Goal: Navigation & Orientation: Go to known website

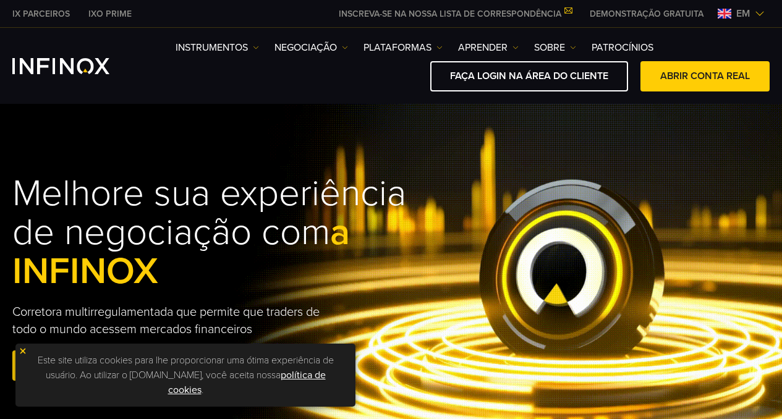
click at [299, 75] on font "FAÇA LOGIN NA ÁREA DO CLIENTE" at bounding box center [529, 76] width 158 height 12
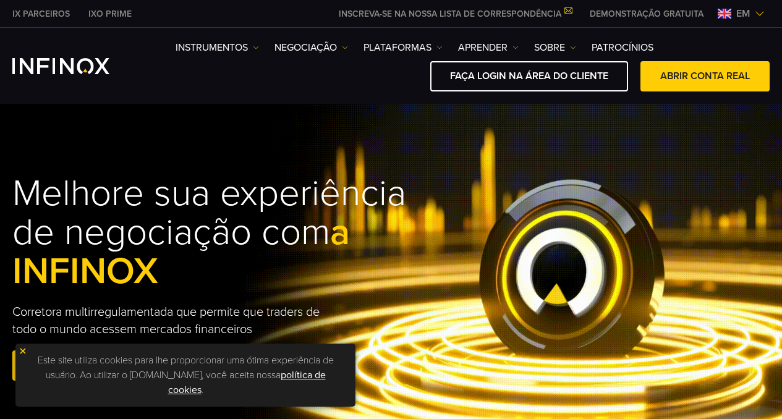
click at [299, 75] on font "FAÇA LOGIN NA ÁREA DO CLIENTE" at bounding box center [529, 76] width 158 height 12
